Goal: Task Accomplishment & Management: Manage account settings

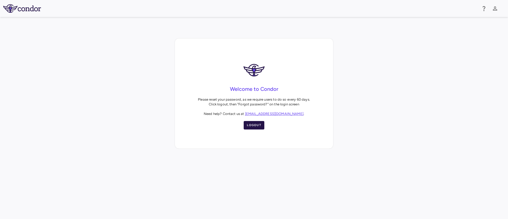
click at [252, 123] on button "Logout" at bounding box center [254, 125] width 21 height 8
